Goal: Check status: Check status

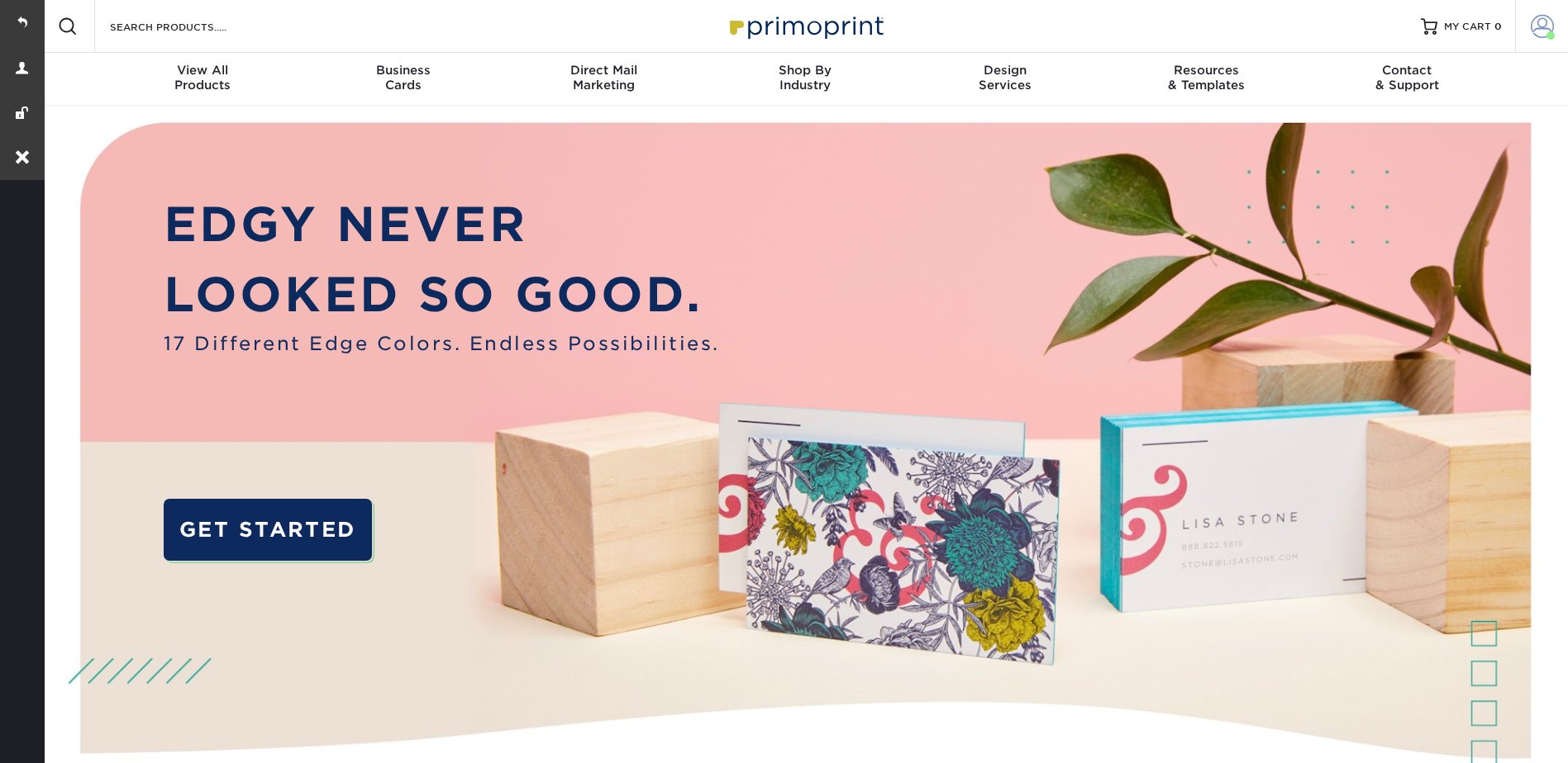
click at [1542, 20] on span at bounding box center [1542, 27] width 23 height 23
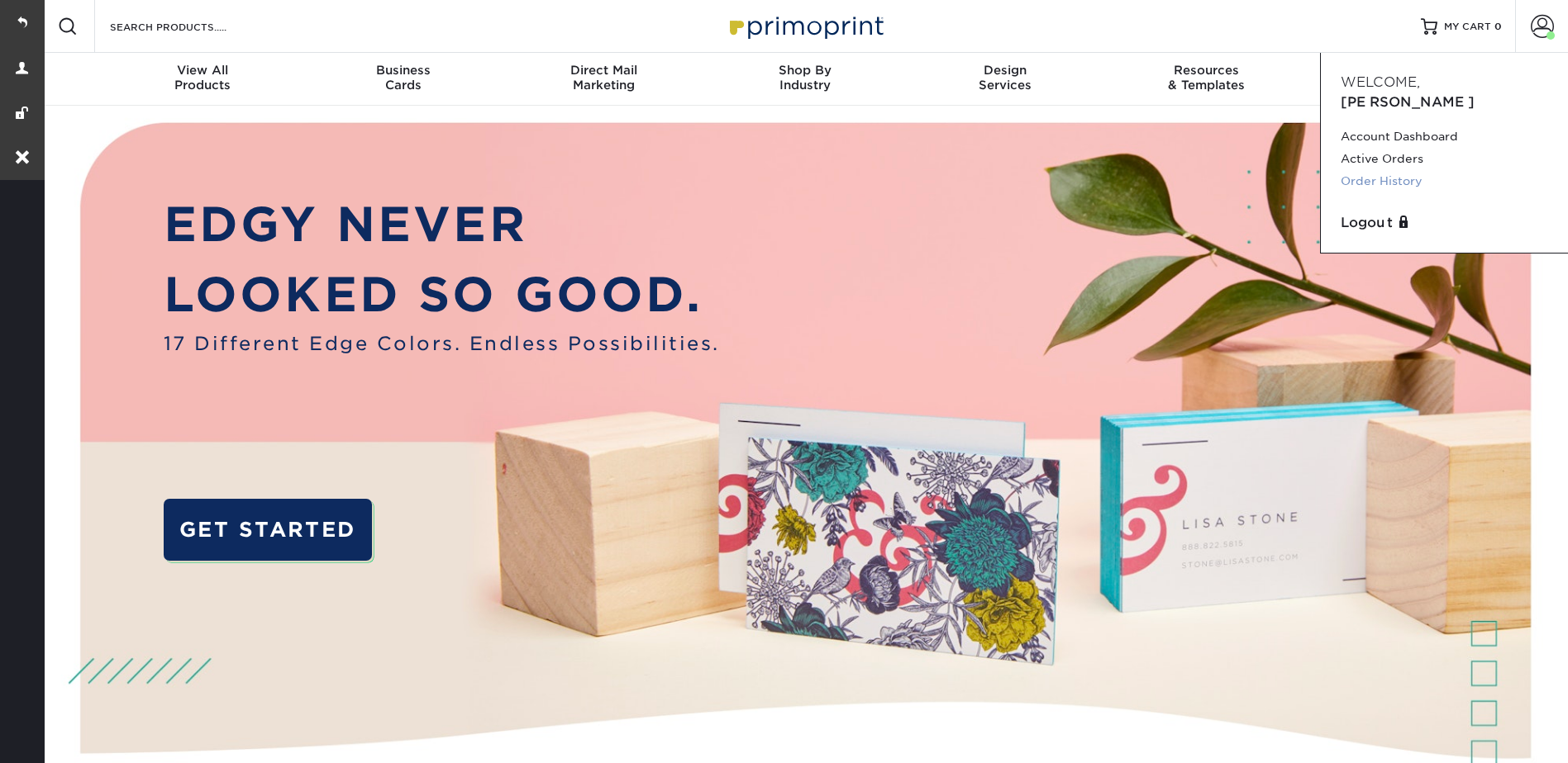
click at [1386, 171] on link "Order History" at bounding box center [1443, 181] width 207 height 22
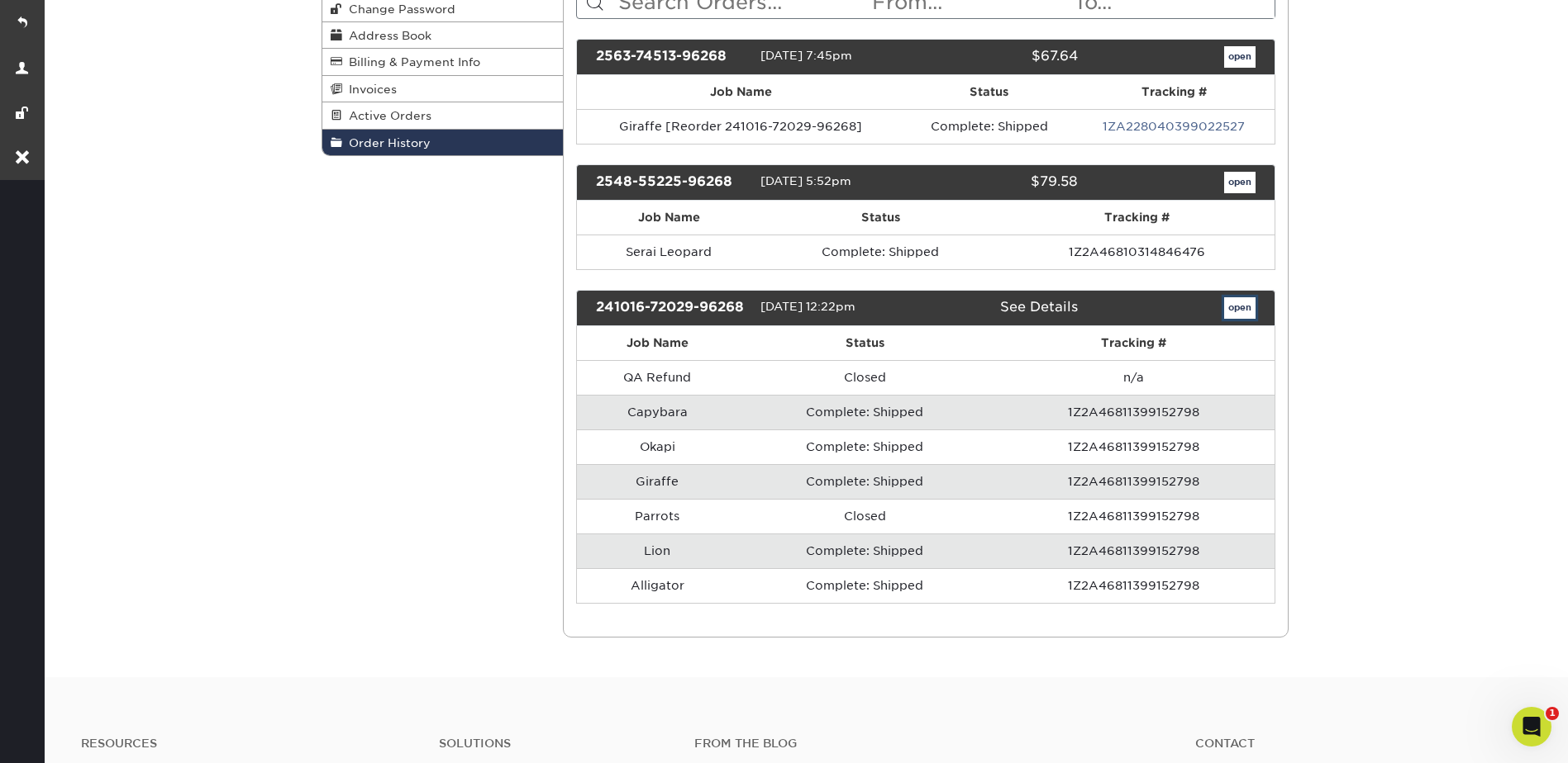
click at [1248, 309] on link "open" at bounding box center [1239, 308] width 32 height 22
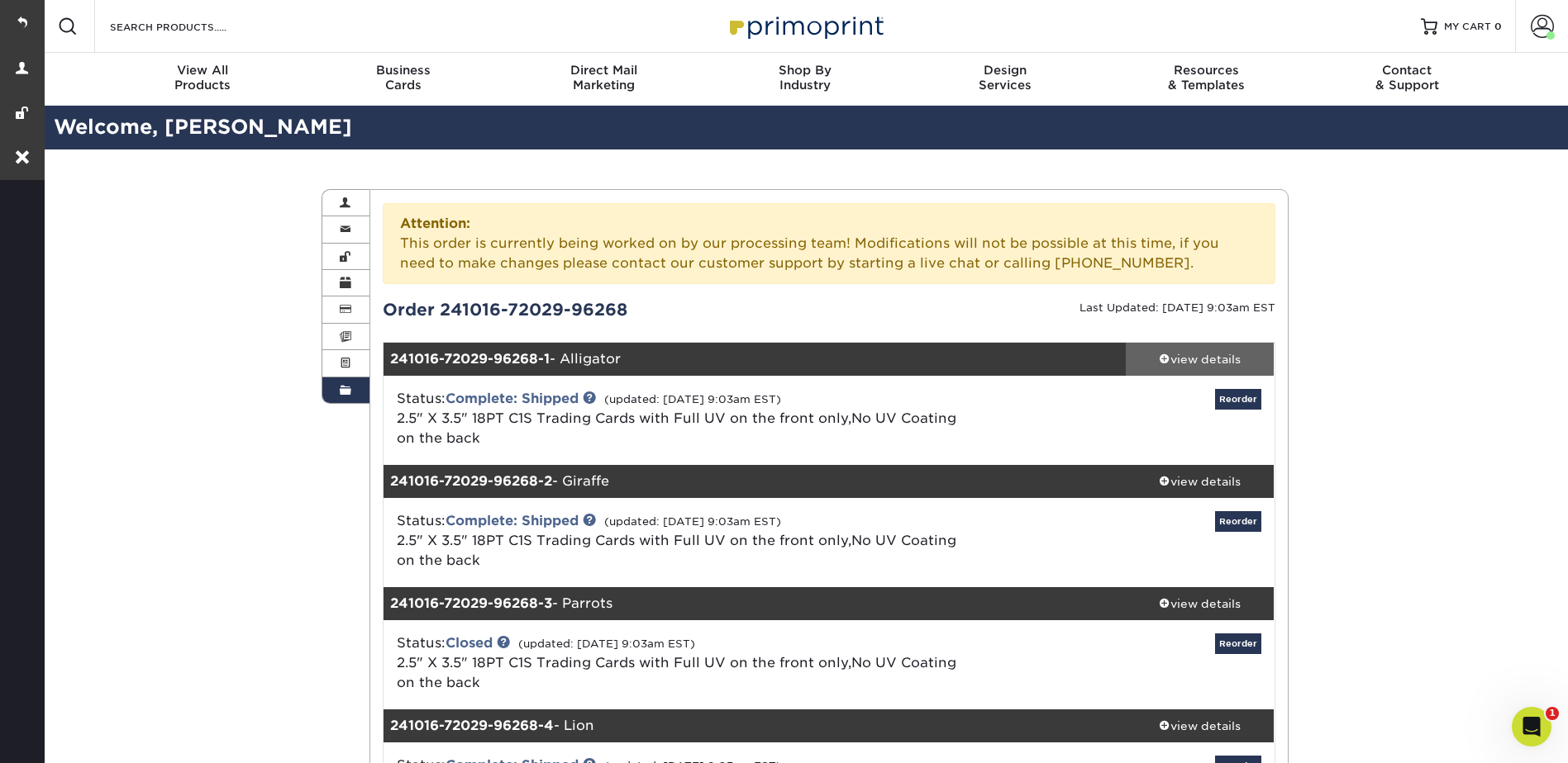
click at [1178, 358] on div "view details" at bounding box center [1199, 359] width 149 height 17
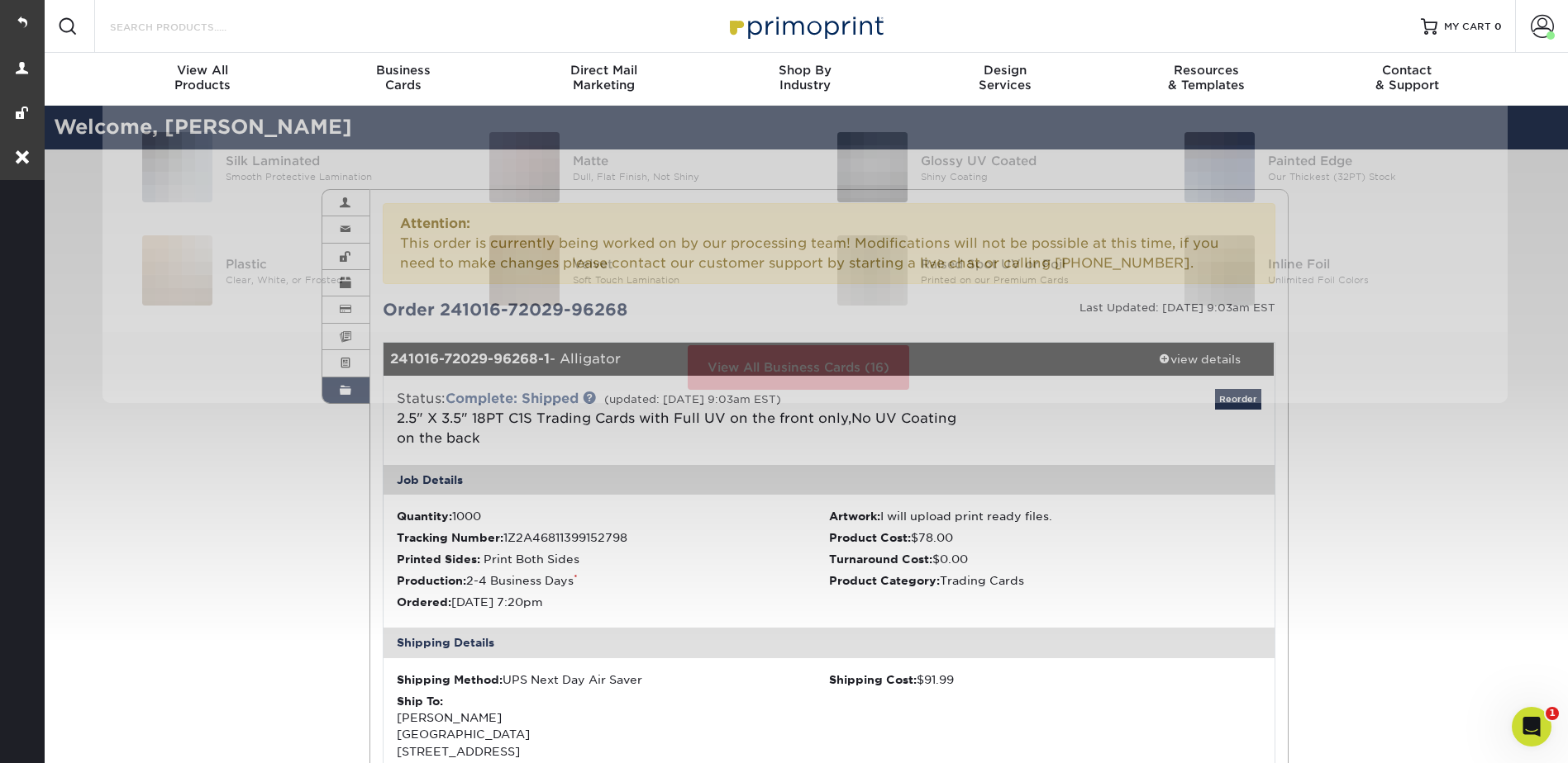
click at [186, 28] on input "Search Products" at bounding box center [189, 27] width 161 height 20
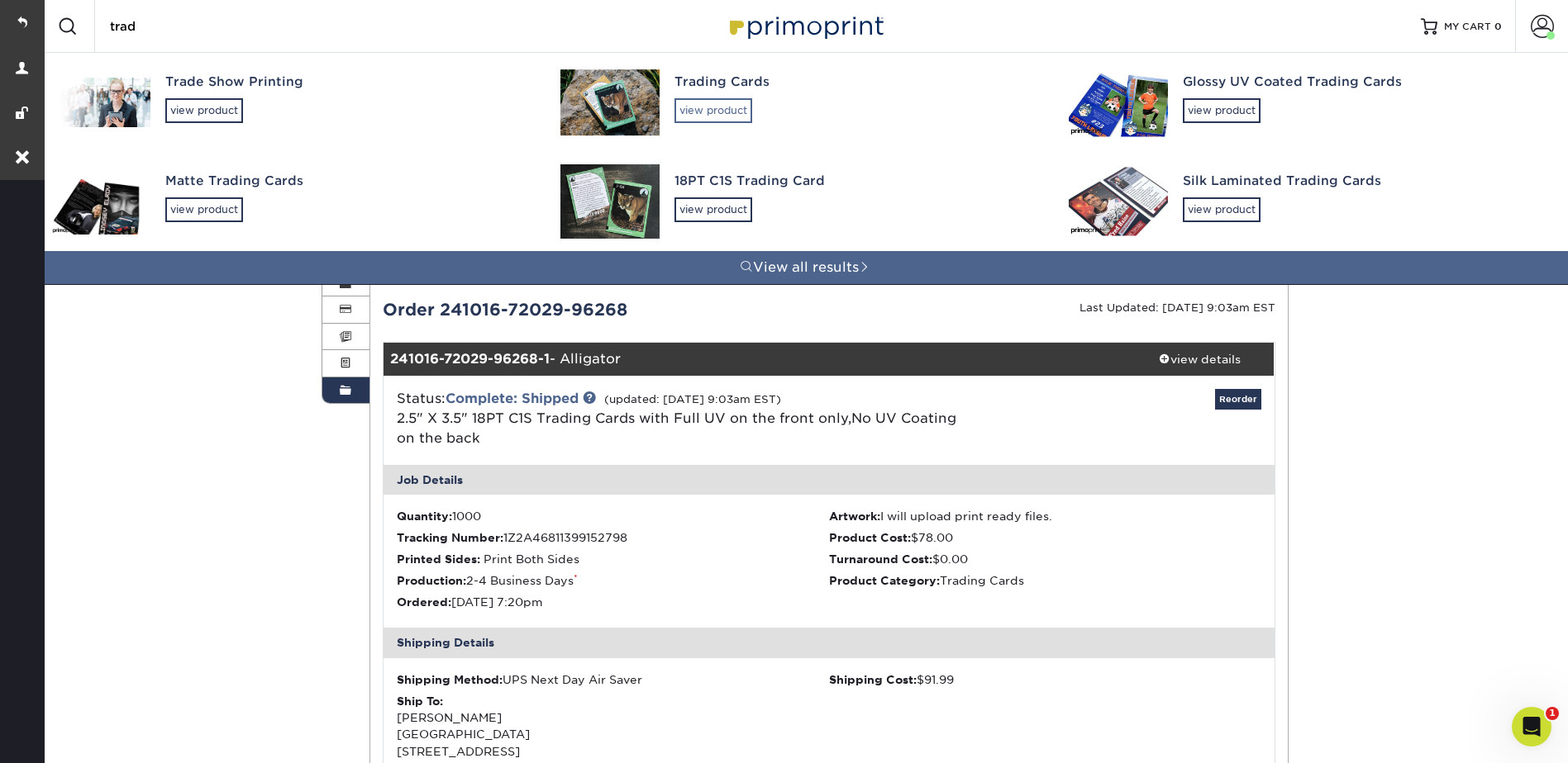
type input "trad"
click at [723, 106] on div "view product" at bounding box center [712, 111] width 77 height 25
